Goal: Transaction & Acquisition: Purchase product/service

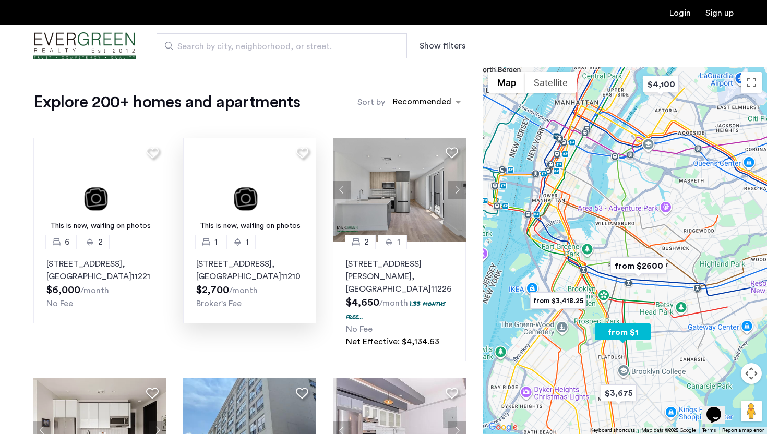
scroll to position [245, 0]
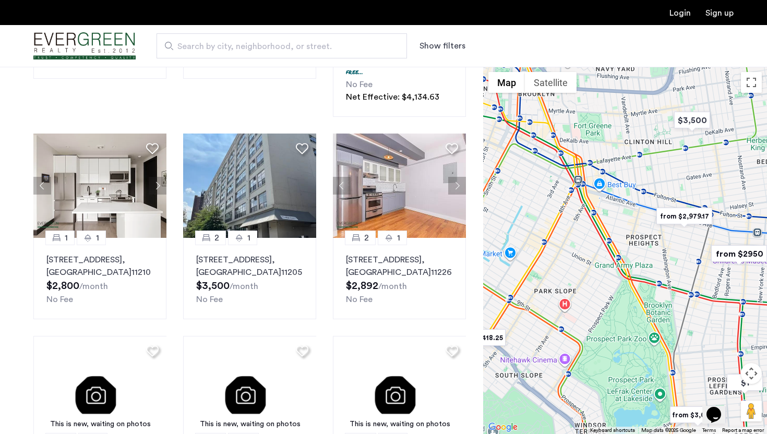
drag, startPoint x: 663, startPoint y: 305, endPoint x: 593, endPoint y: 316, distance: 70.8
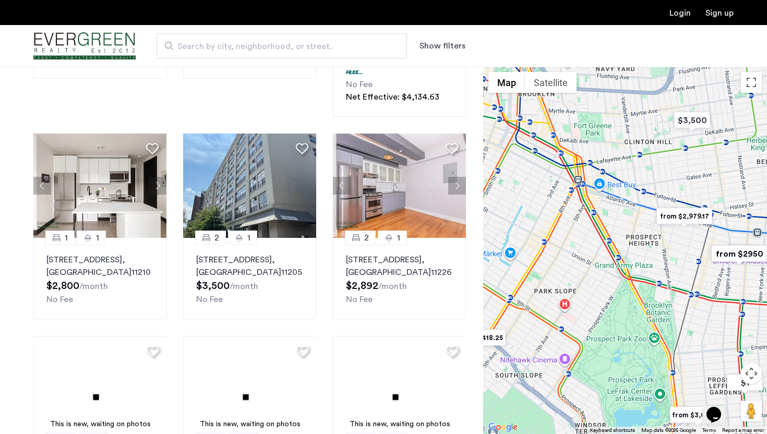
click at [593, 316] on div at bounding box center [625, 250] width 284 height 367
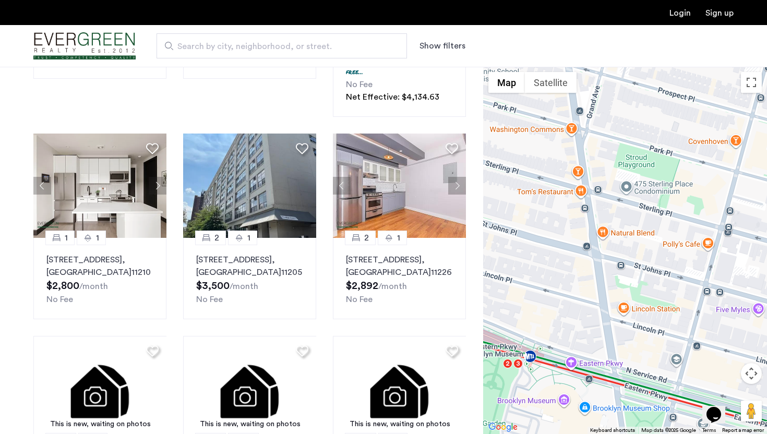
click at [634, 352] on div at bounding box center [625, 250] width 284 height 367
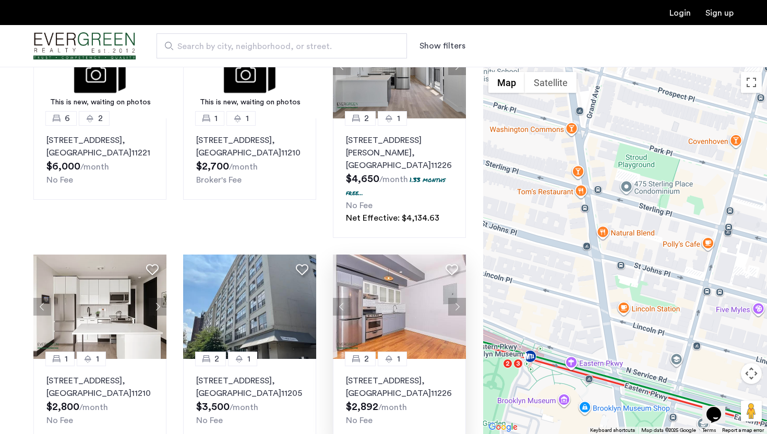
scroll to position [0, 0]
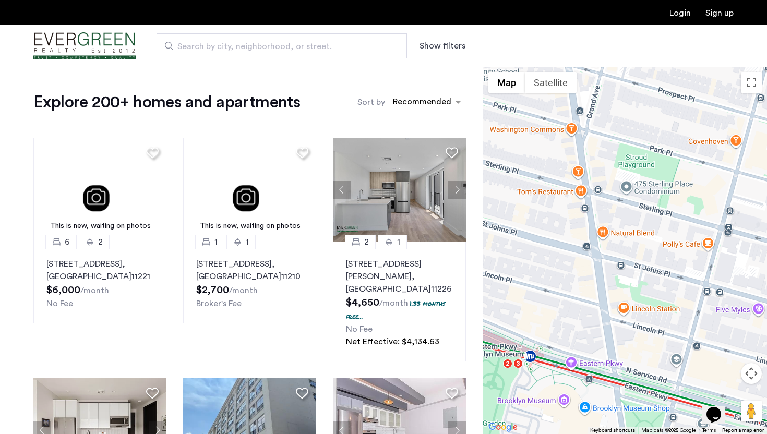
click at [266, 51] on span "Search by city, neighborhood, or street." at bounding box center [277, 46] width 200 height 13
click at [266, 51] on input "Search by city, neighborhood, or street." at bounding box center [282, 45] width 251 height 25
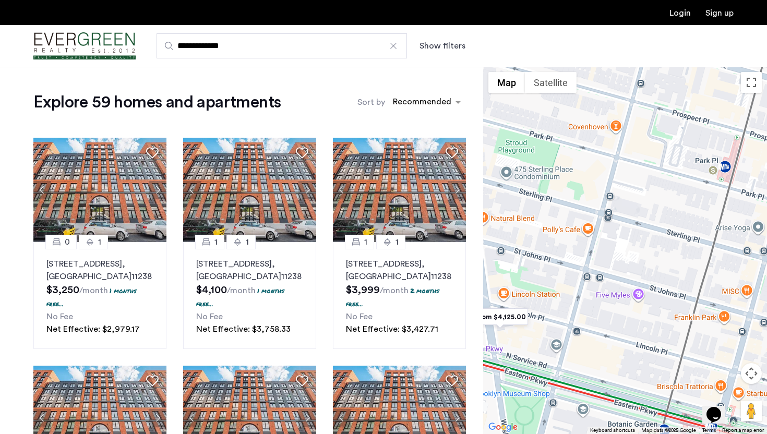
type input "**********"
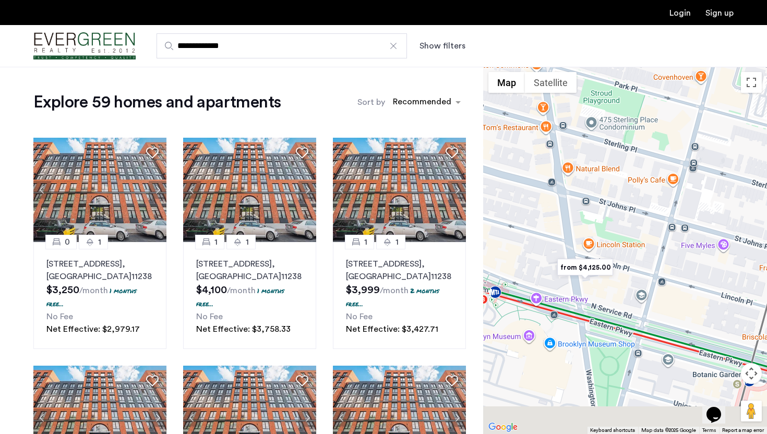
drag, startPoint x: 538, startPoint y: 343, endPoint x: 615, endPoint y: 283, distance: 98.6
click at [624, 293] on div at bounding box center [625, 250] width 284 height 367
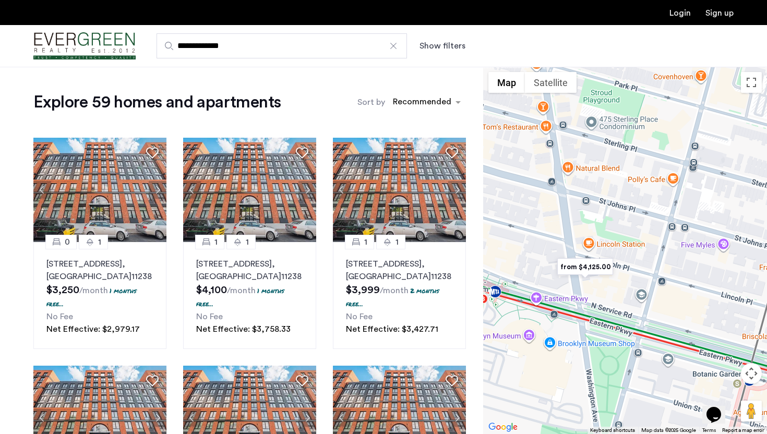
click at [599, 266] on img "from $4,125.00" at bounding box center [585, 266] width 64 height 23
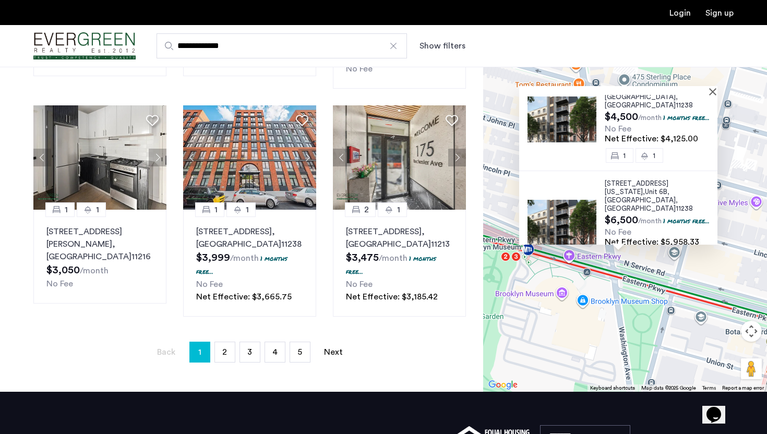
scroll to position [726, 0]
